Goal: Find specific page/section

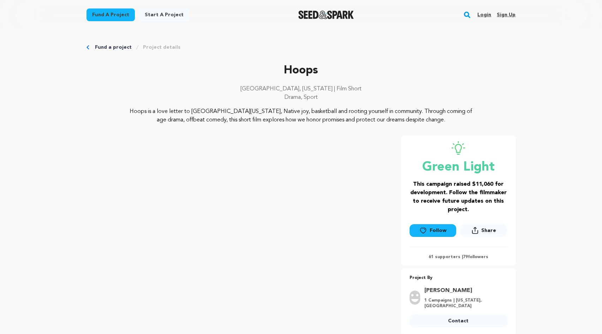
click at [463, 12] on div "Fund a project Start a project Search Login Sign up Start a project Fund a proj…" at bounding box center [295, 15] width 440 height 18
click at [465, 12] on rect "button" at bounding box center [467, 15] width 8 height 8
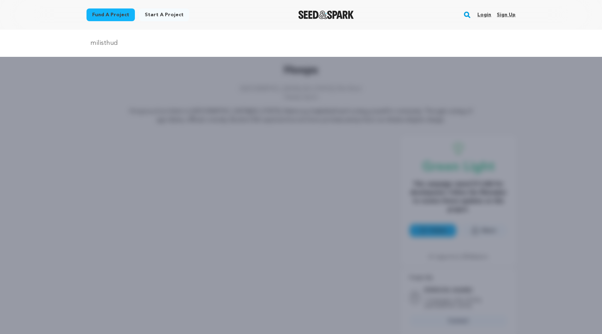
click at [124, 47] on input "milisthud" at bounding box center [300, 43] width 429 height 10
paste input "Milisuthando"
type input "Milisuthando"
